Goal: Information Seeking & Learning: Find specific fact

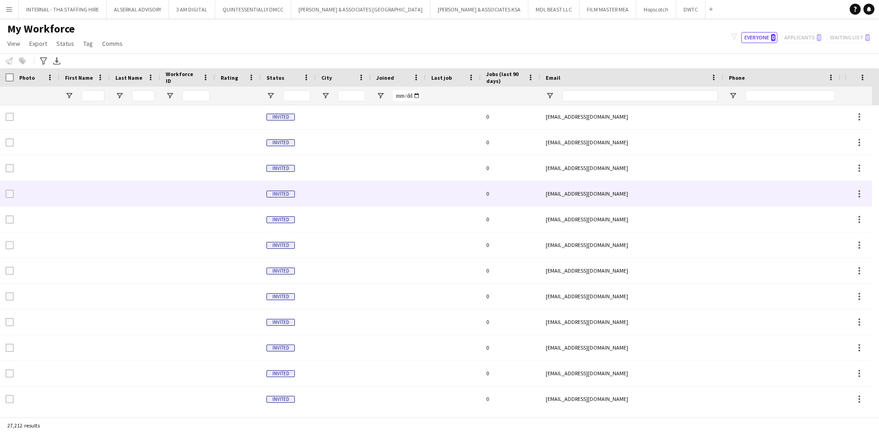
scroll to position [386, 0]
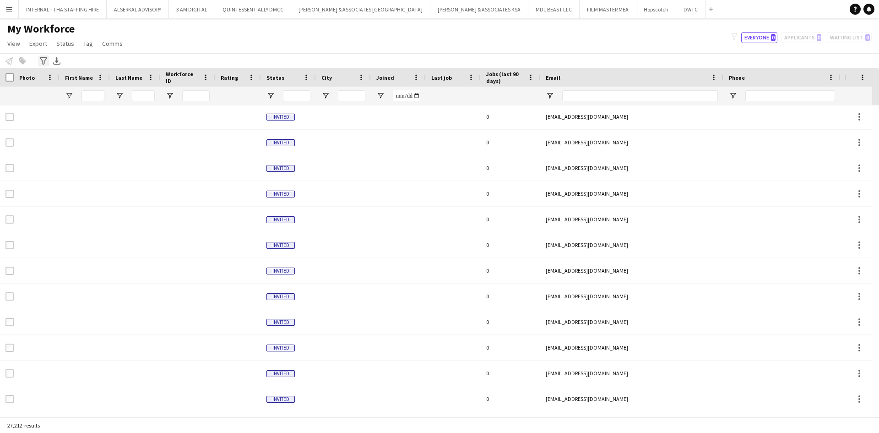
click at [43, 62] on icon at bounding box center [43, 60] width 7 height 7
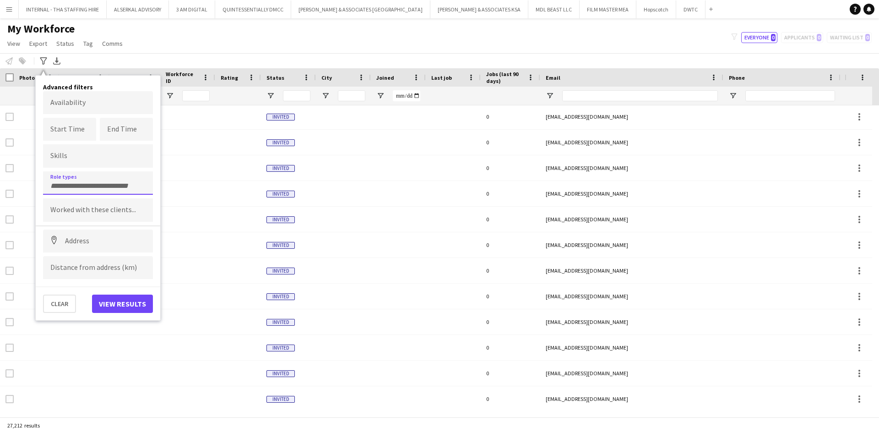
click at [96, 185] on input "Type to search role types..." at bounding box center [97, 186] width 95 height 8
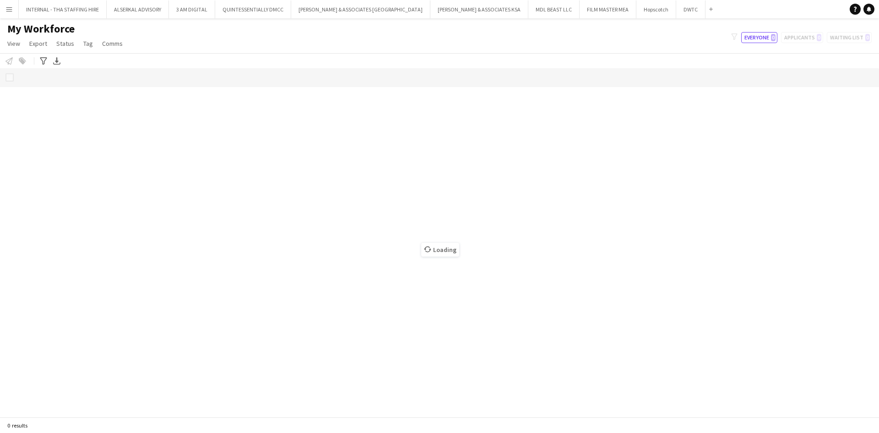
click at [9, 7] on app-icon "Menu" at bounding box center [8, 8] width 7 height 7
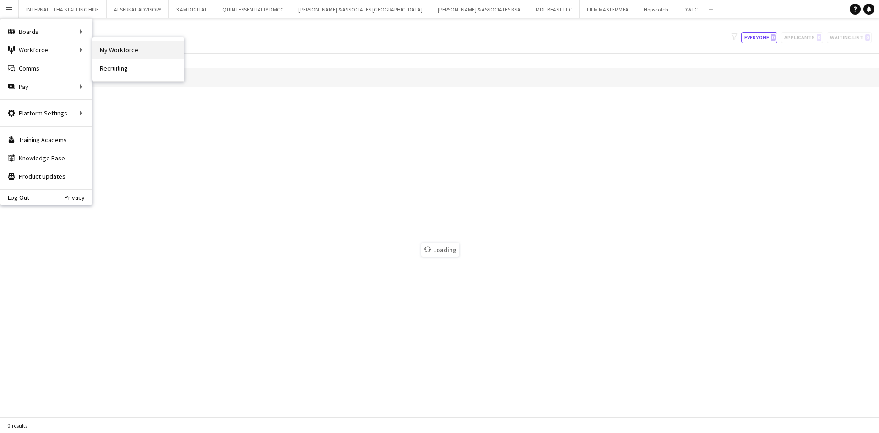
click at [108, 49] on link "My Workforce" at bounding box center [139, 50] width 92 height 18
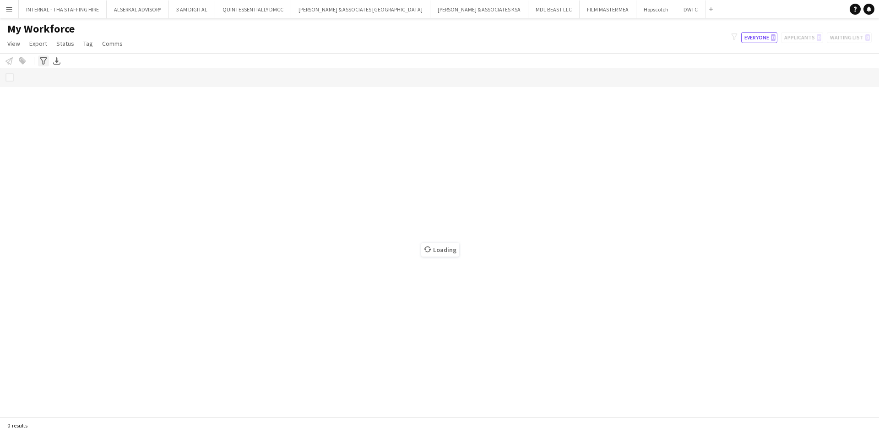
click at [41, 60] on icon at bounding box center [43, 60] width 7 height 7
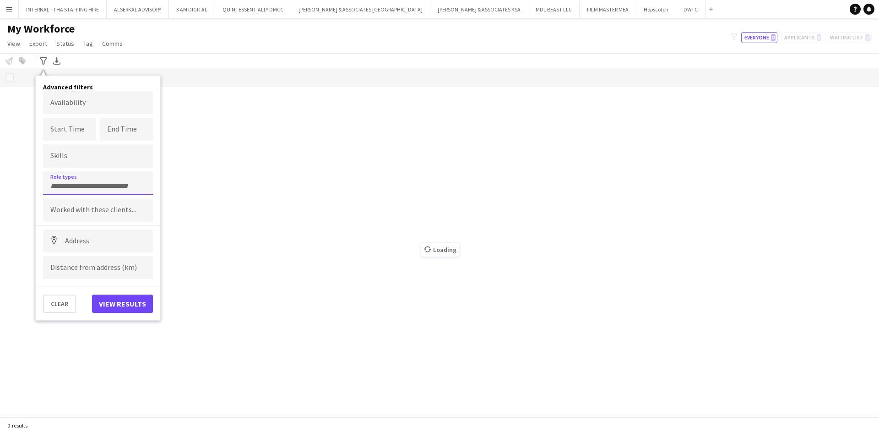
click at [56, 185] on input "Type to search role types..." at bounding box center [97, 186] width 95 height 8
type input "*****"
click at [97, 208] on div "Guest VIP Manager" at bounding box center [98, 208] width 110 height 22
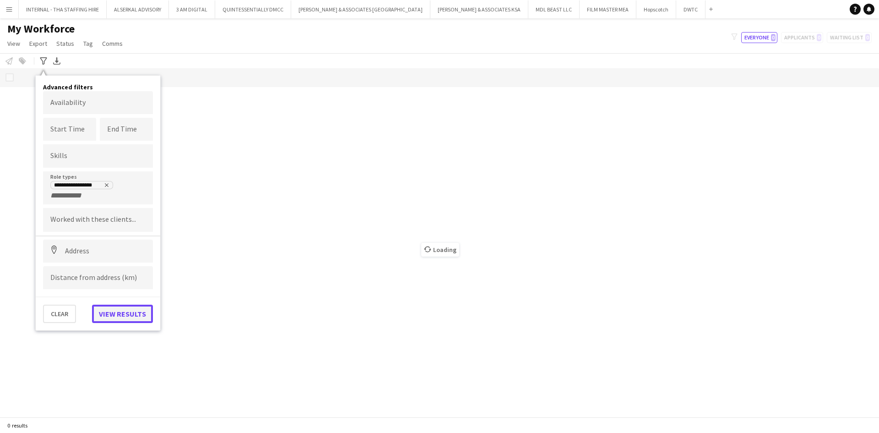
click at [110, 313] on button "View results" at bounding box center [122, 314] width 61 height 18
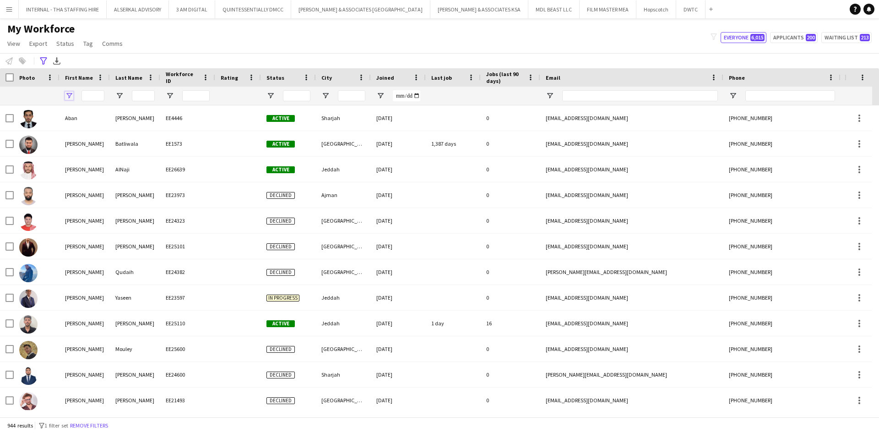
click at [68, 93] on span "Open Filter Menu" at bounding box center [69, 96] width 8 height 8
click at [44, 60] on icon "Advanced filters" at bounding box center [43, 60] width 7 height 7
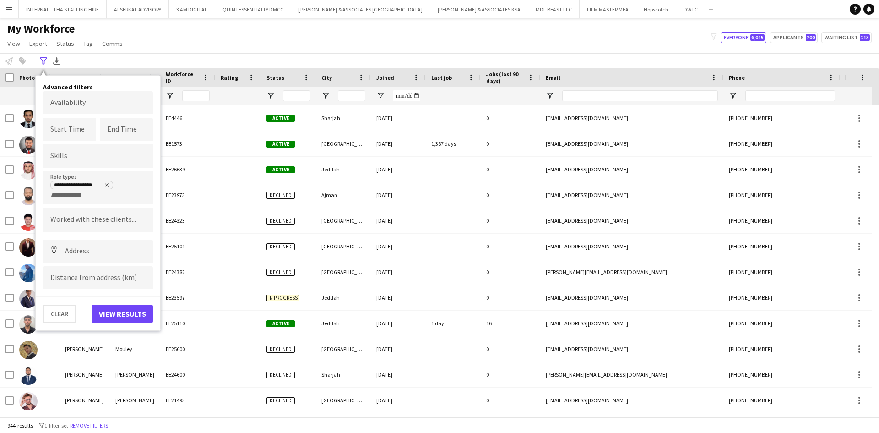
click at [203, 33] on div "My Workforce View Views Default view [PERSON_NAME] New view Update view Delete …" at bounding box center [439, 37] width 879 height 31
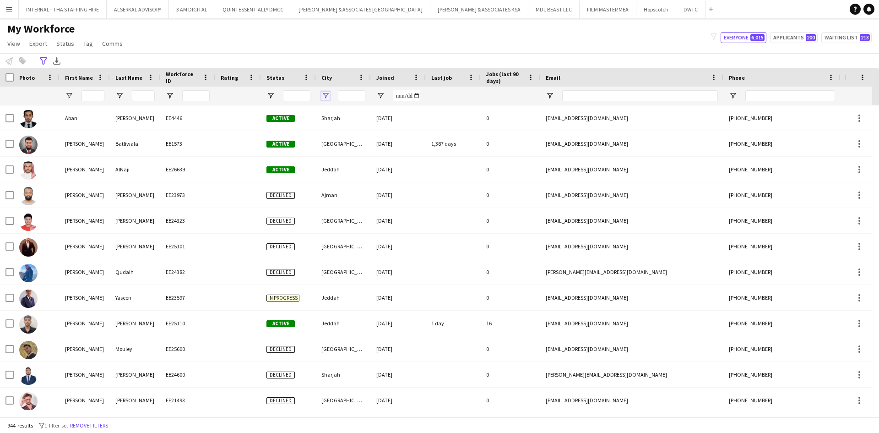
click at [323, 94] on span "Open Filter Menu" at bounding box center [326, 96] width 8 height 8
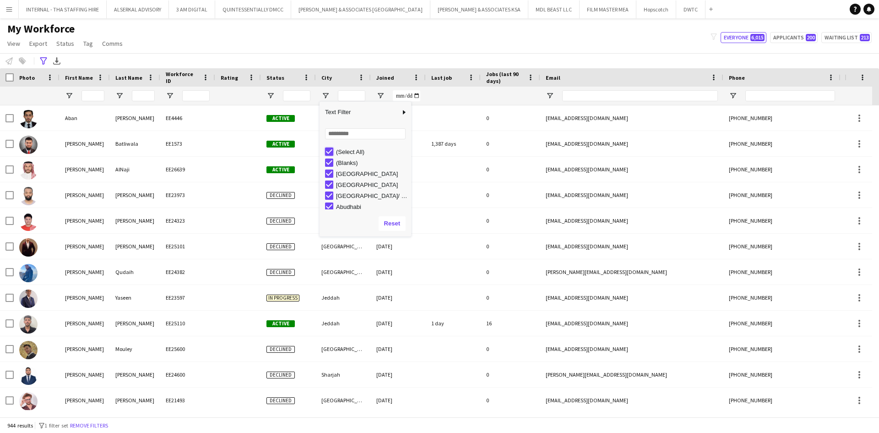
click at [340, 131] on div "Loading... No matches. (Select All) (Blanks) [GEOGRAPHIC_DATA] [GEOGRAPHIC_DATA…" at bounding box center [366, 167] width 92 height 88
click at [325, 152] on div "(Select All)" at bounding box center [366, 151] width 92 height 11
type input "***"
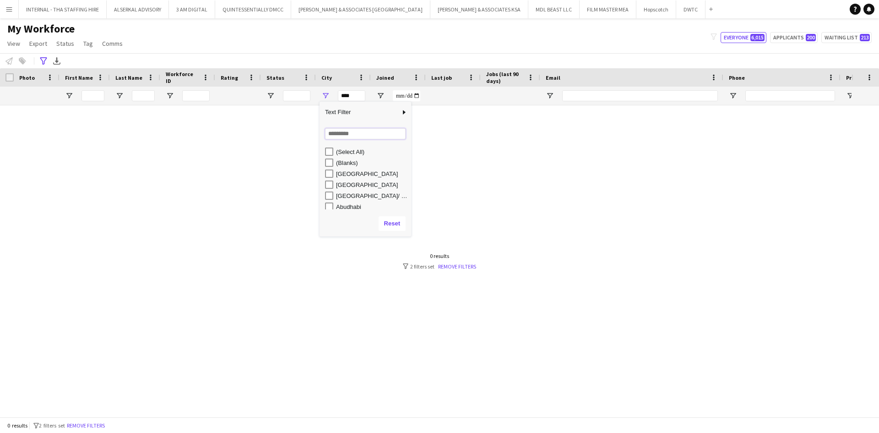
click at [344, 136] on input "Search filter values" at bounding box center [365, 133] width 81 height 11
type input "*****"
click at [329, 176] on div "(Select All) [GEOGRAPHIC_DATA] [GEOGRAPHIC_DATA] [GEOGRAPHIC_DATA]-[GEOGRAPHIC_…" at bounding box center [366, 179] width 92 height 66
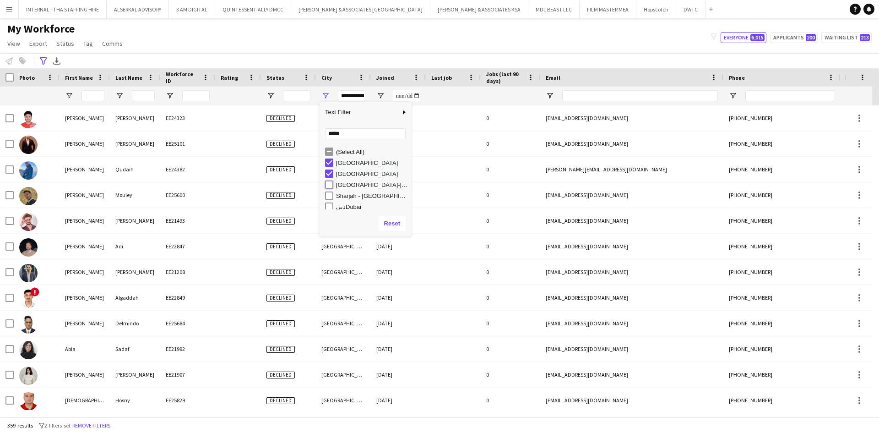
click at [330, 201] on div "(Select All) [GEOGRAPHIC_DATA] [GEOGRAPHIC_DATA] [GEOGRAPHIC_DATA]-[GEOGRAPHIC_…" at bounding box center [366, 179] width 92 height 66
type input "**********"
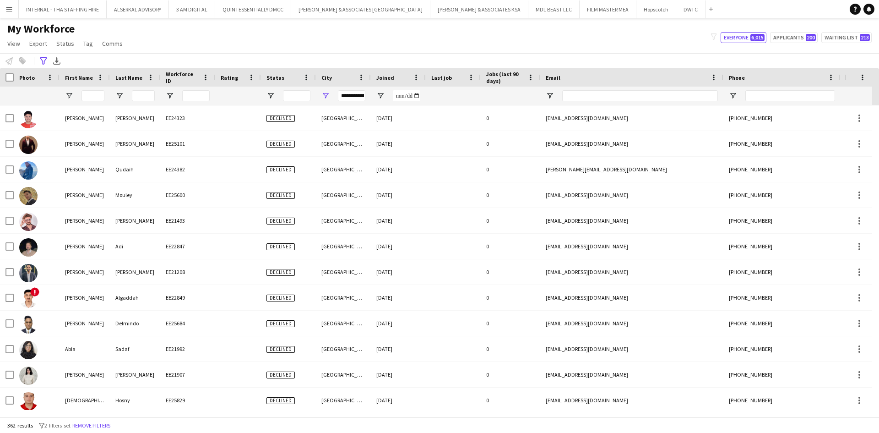
click at [345, 40] on div "My Workforce View Views Default view [PERSON_NAME] New view Update view Delete …" at bounding box center [439, 37] width 879 height 31
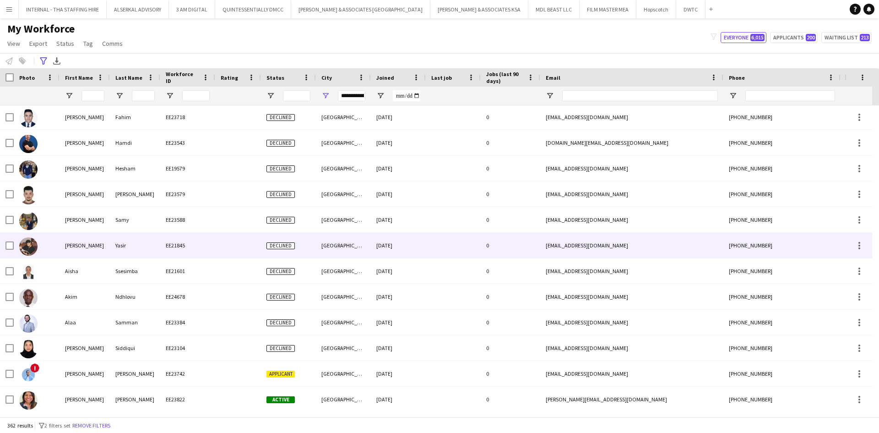
scroll to position [0, 0]
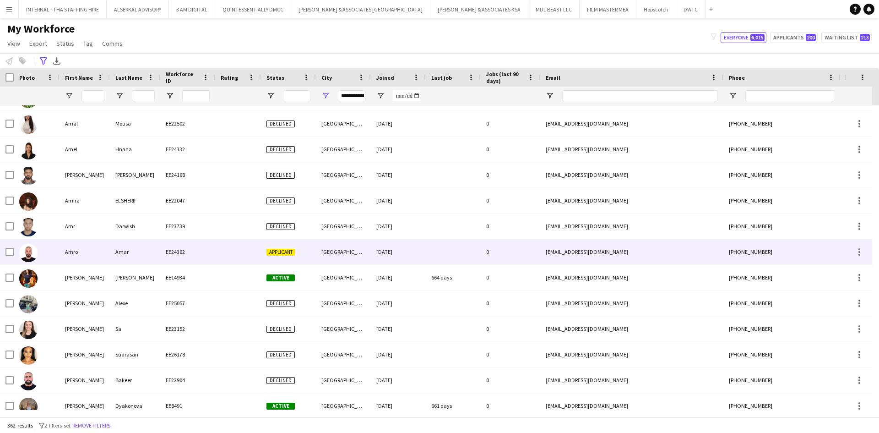
click at [225, 249] on div at bounding box center [238, 251] width 46 height 25
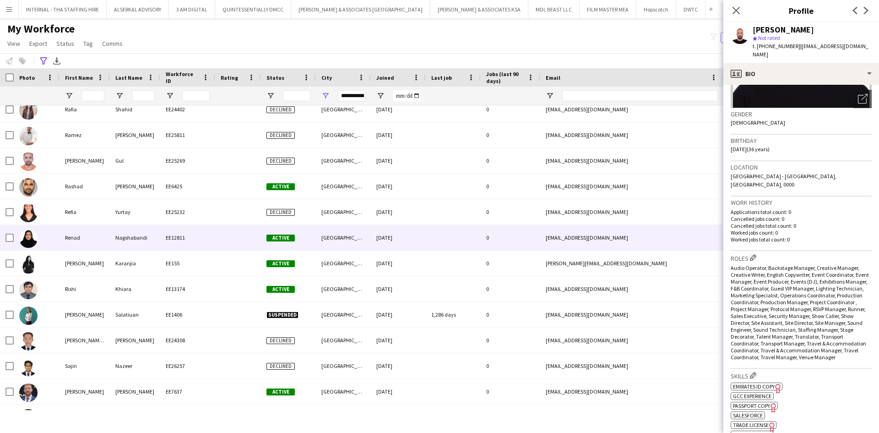
click at [328, 236] on div "[GEOGRAPHIC_DATA]" at bounding box center [343, 237] width 55 height 25
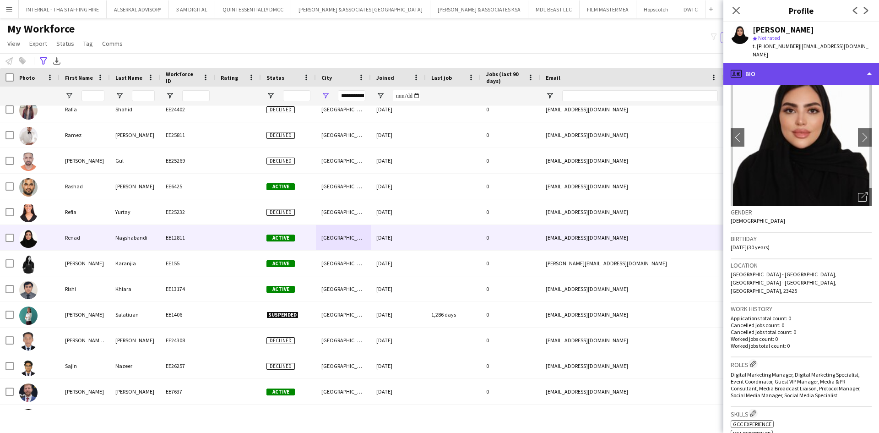
click at [809, 63] on div "profile Bio" at bounding box center [802, 74] width 156 height 22
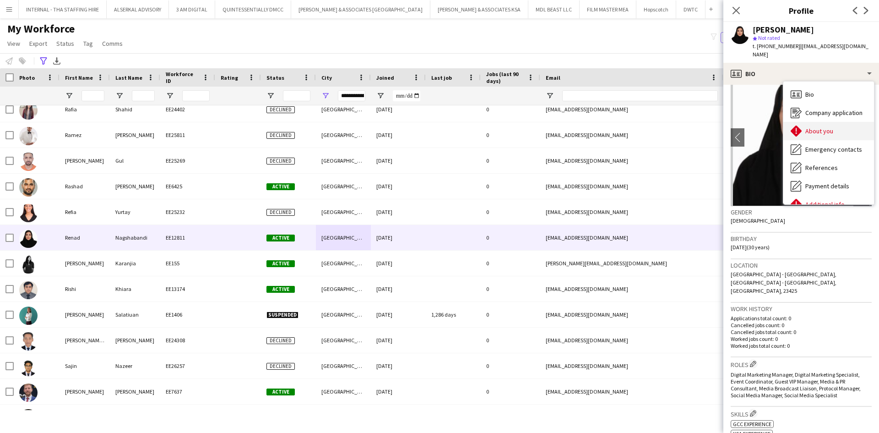
click at [818, 127] on span "About you" at bounding box center [820, 131] width 28 height 8
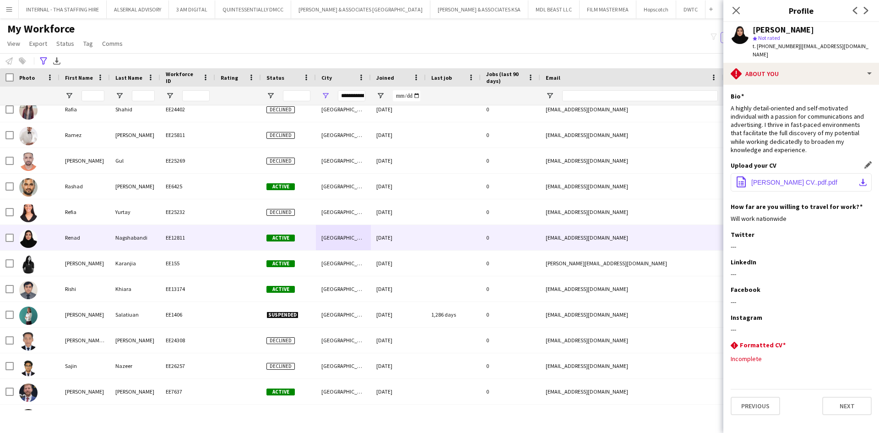
click at [785, 179] on span "[PERSON_NAME] CV..pdf.pdf" at bounding box center [795, 182] width 86 height 7
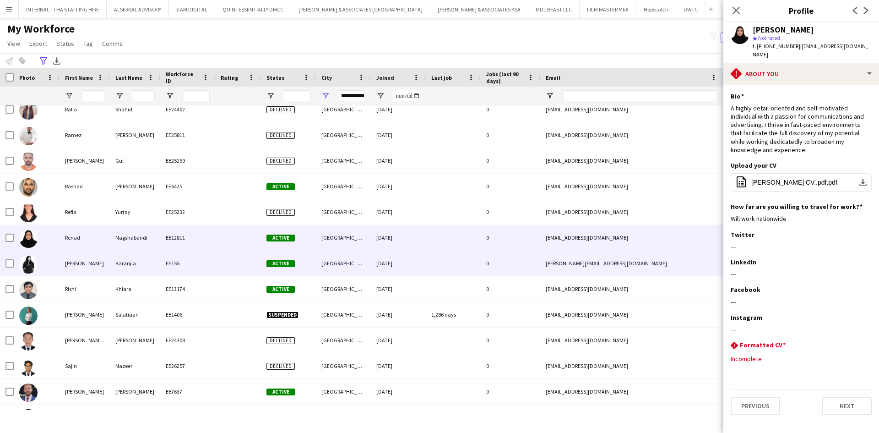
click at [172, 261] on div "EE155" at bounding box center [187, 263] width 55 height 25
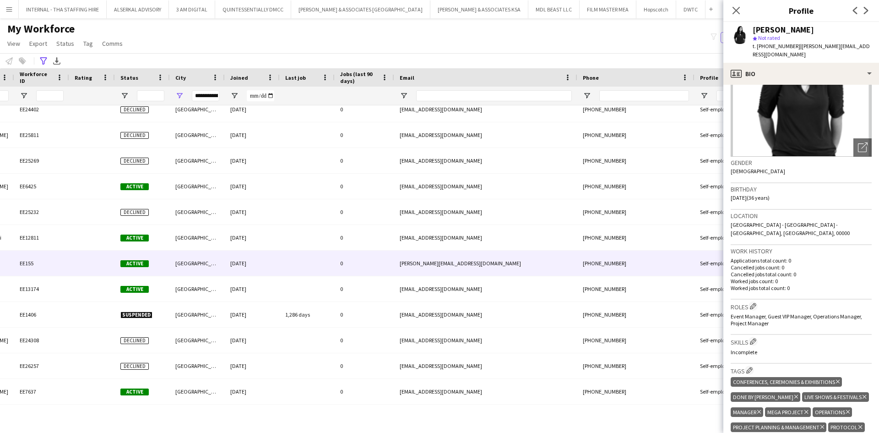
scroll to position [0, 6]
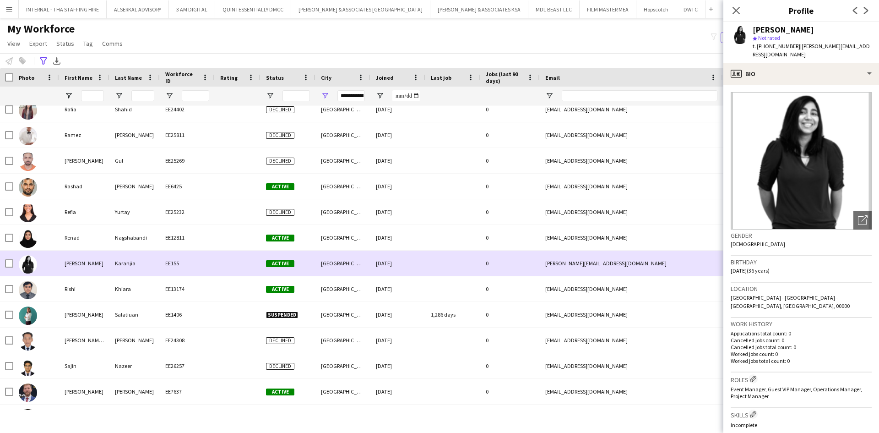
click at [145, 263] on div "Karanjia" at bounding box center [134, 263] width 50 height 25
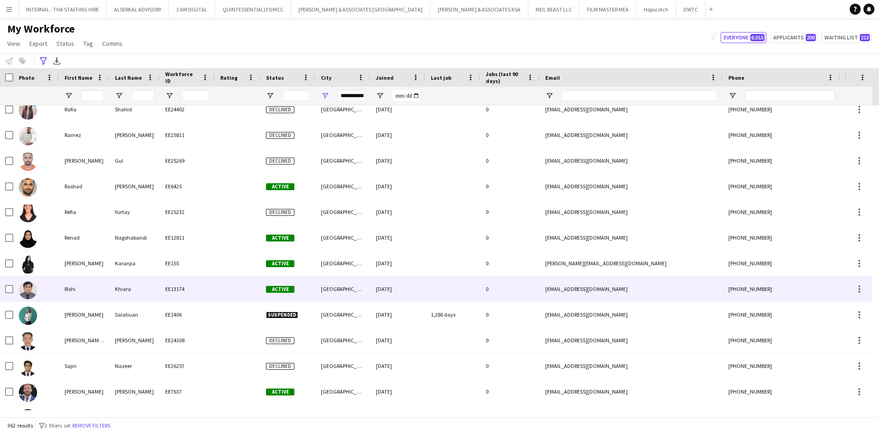
click at [160, 283] on div "EE13174" at bounding box center [187, 288] width 55 height 25
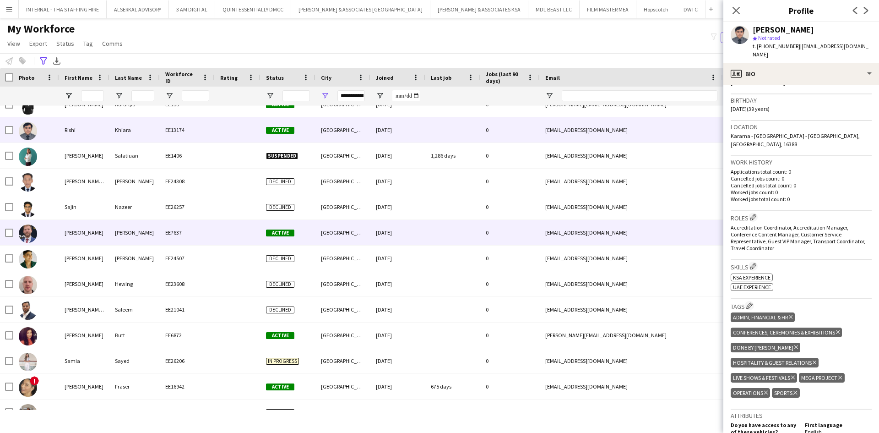
click at [333, 235] on div "[GEOGRAPHIC_DATA]" at bounding box center [343, 232] width 55 height 25
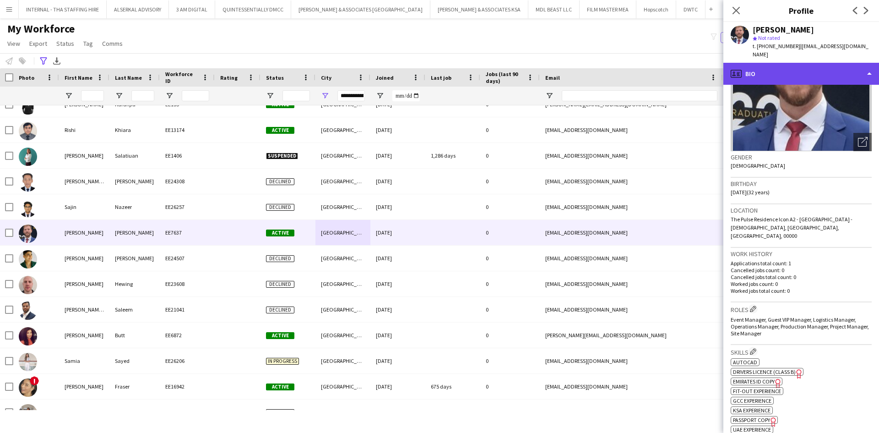
click at [806, 63] on div "profile Bio" at bounding box center [802, 74] width 156 height 22
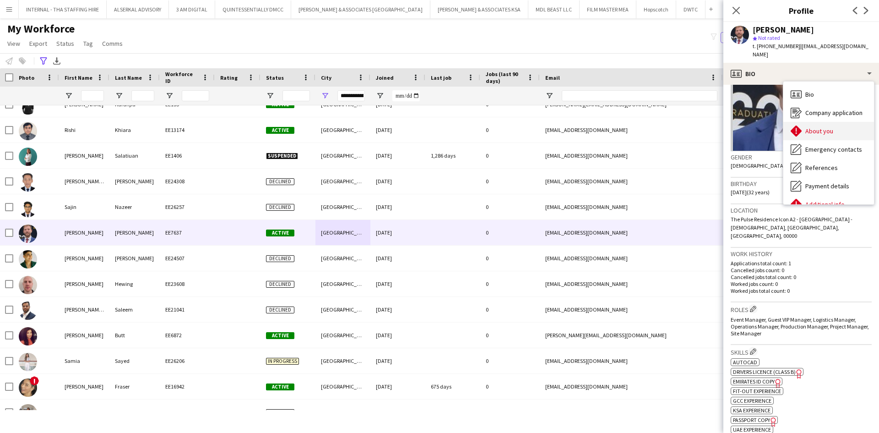
click at [821, 127] on span "About you" at bounding box center [820, 131] width 28 height 8
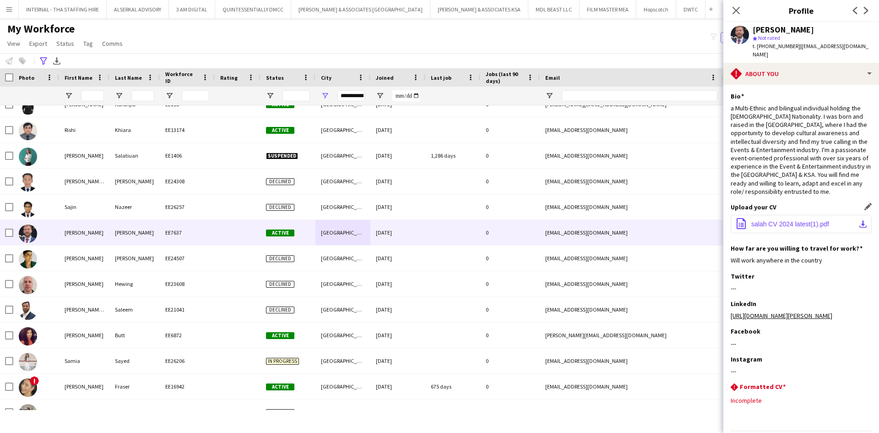
click at [784, 220] on span "salah CV 2024 latest(1).pdf" at bounding box center [791, 223] width 78 height 7
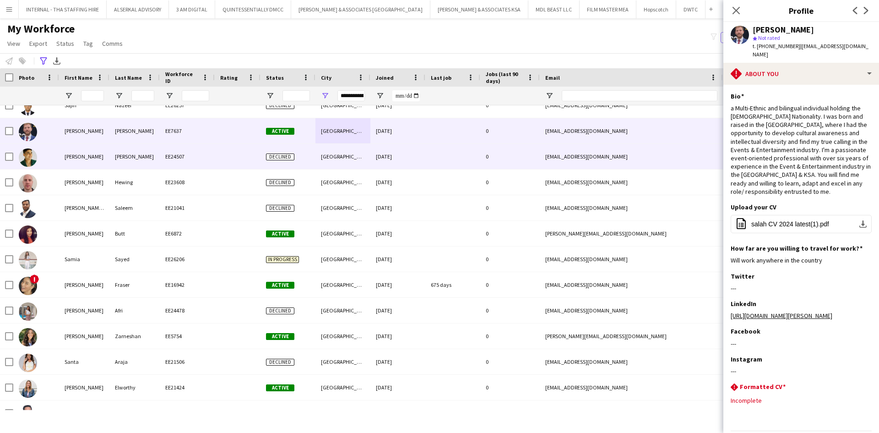
scroll to position [7412, 0]
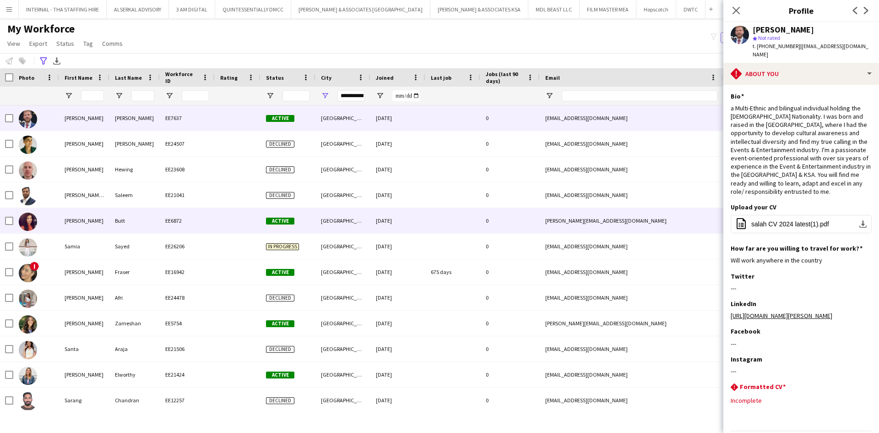
click at [157, 224] on div "Butt" at bounding box center [134, 220] width 50 height 25
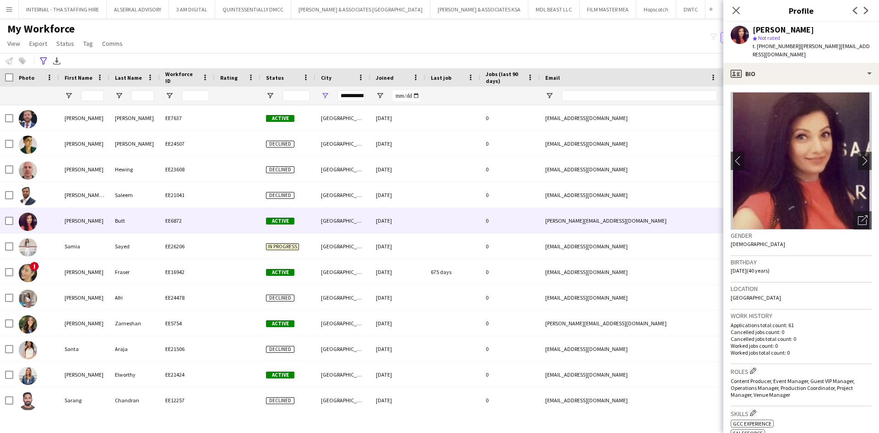
scroll to position [131, 0]
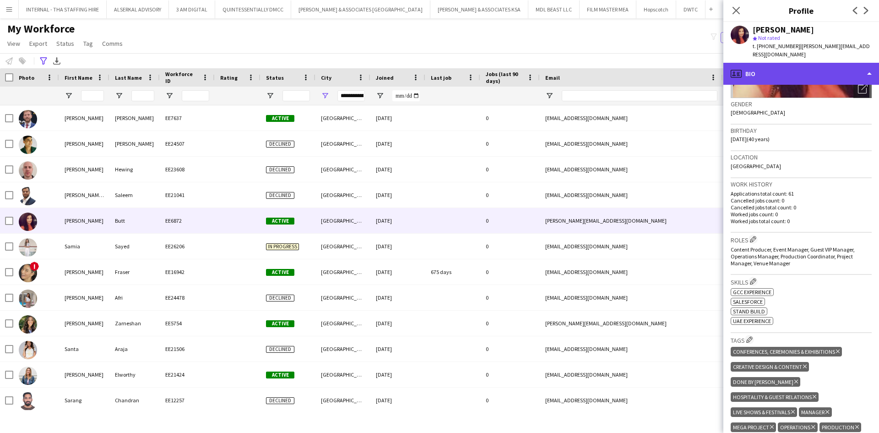
click at [783, 63] on div "profile Bio" at bounding box center [802, 74] width 156 height 22
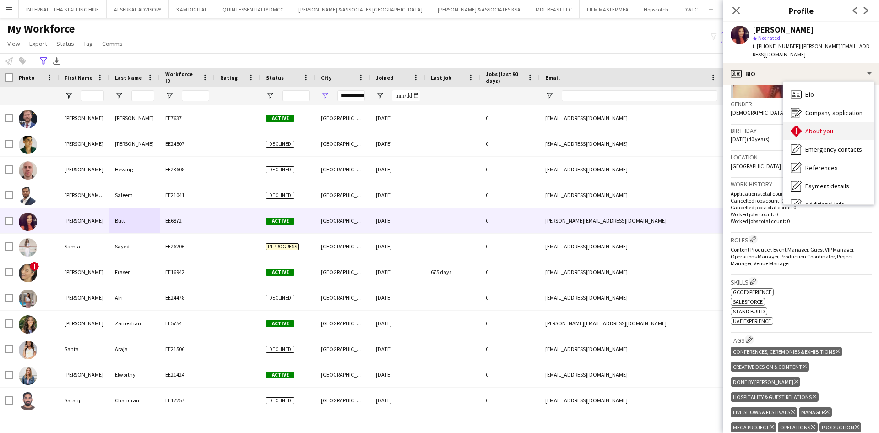
click at [815, 127] on span "About you" at bounding box center [820, 131] width 28 height 8
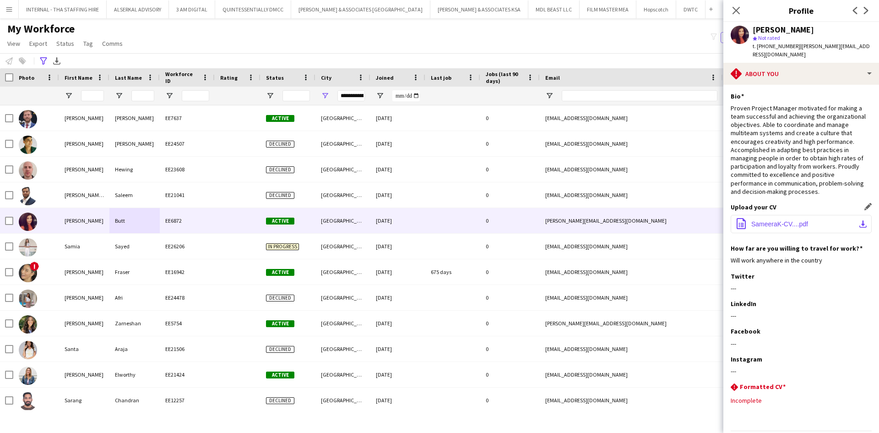
click at [766, 220] on span "SameeraK-CV....pdf" at bounding box center [780, 223] width 57 height 7
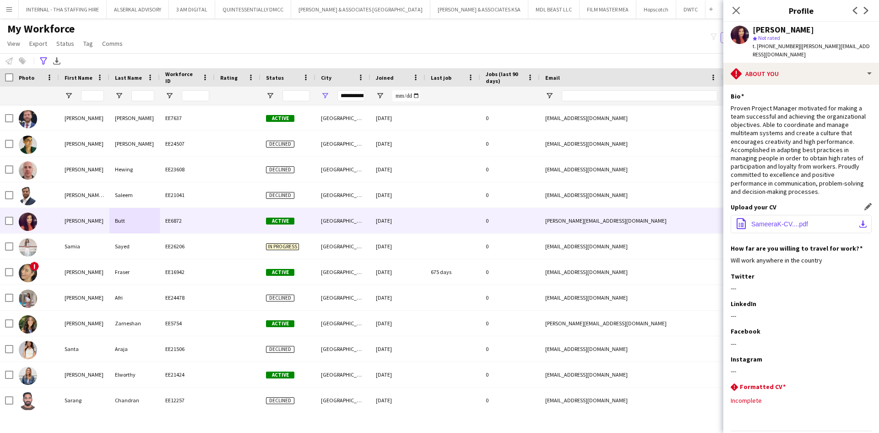
click at [766, 220] on span "SameeraK-CV....pdf" at bounding box center [780, 223] width 57 height 7
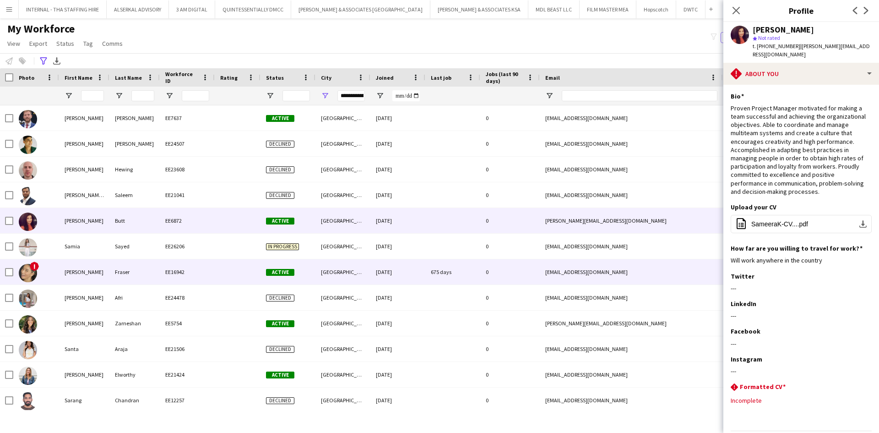
click at [122, 269] on div "Fraser" at bounding box center [134, 271] width 50 height 25
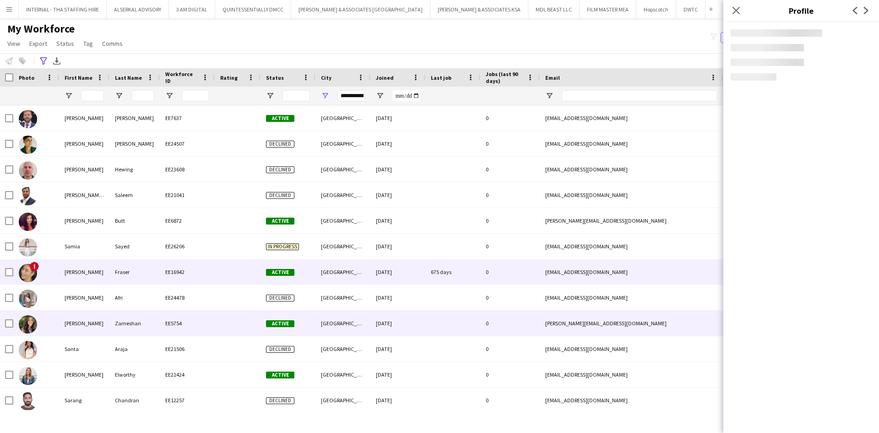
click at [432, 320] on div at bounding box center [452, 323] width 55 height 25
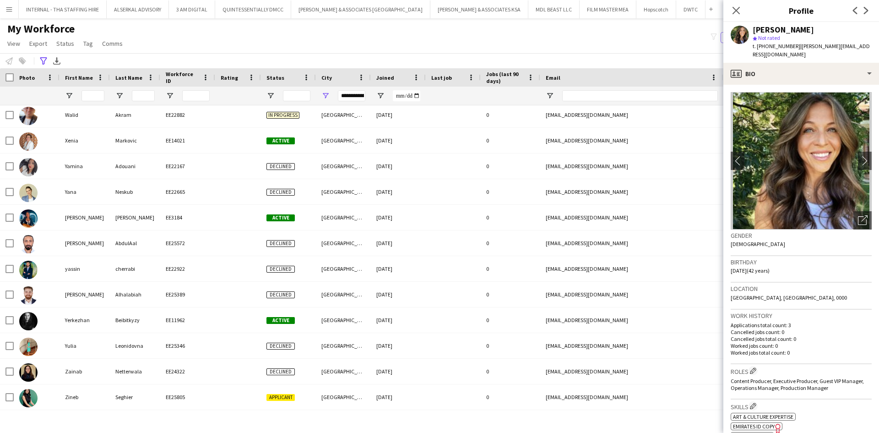
scroll to position [51, 0]
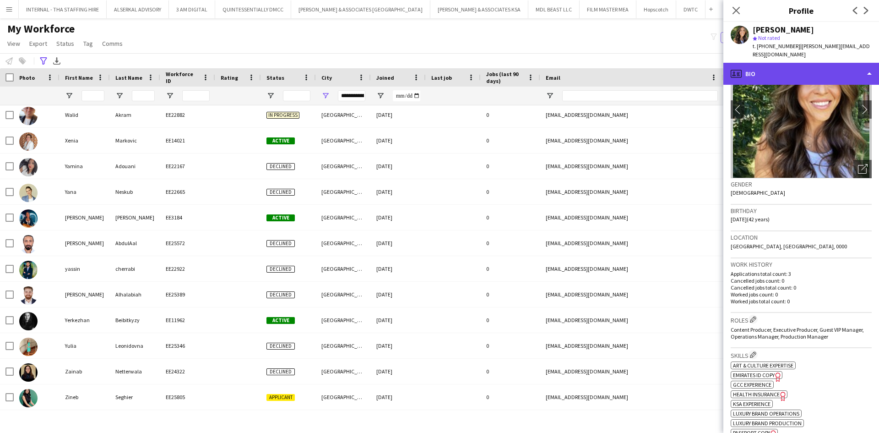
click at [801, 63] on div "profile Bio" at bounding box center [802, 74] width 156 height 22
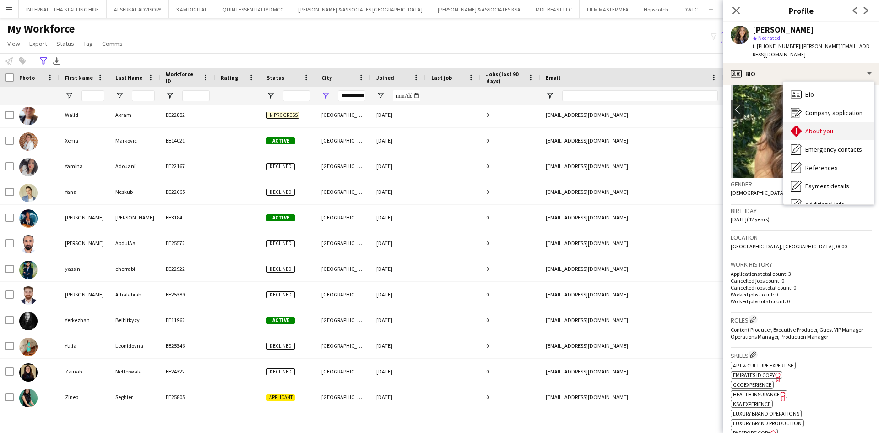
click at [834, 128] on div "About you About you" at bounding box center [829, 131] width 91 height 18
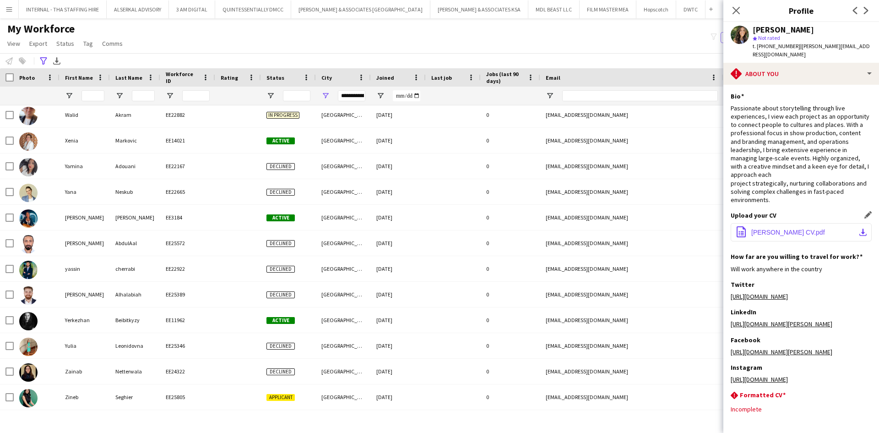
click at [782, 223] on button "office-file-sheet [PERSON_NAME] CV.pdf download-bottom" at bounding box center [801, 232] width 141 height 18
